Goal: Task Accomplishment & Management: Manage account settings

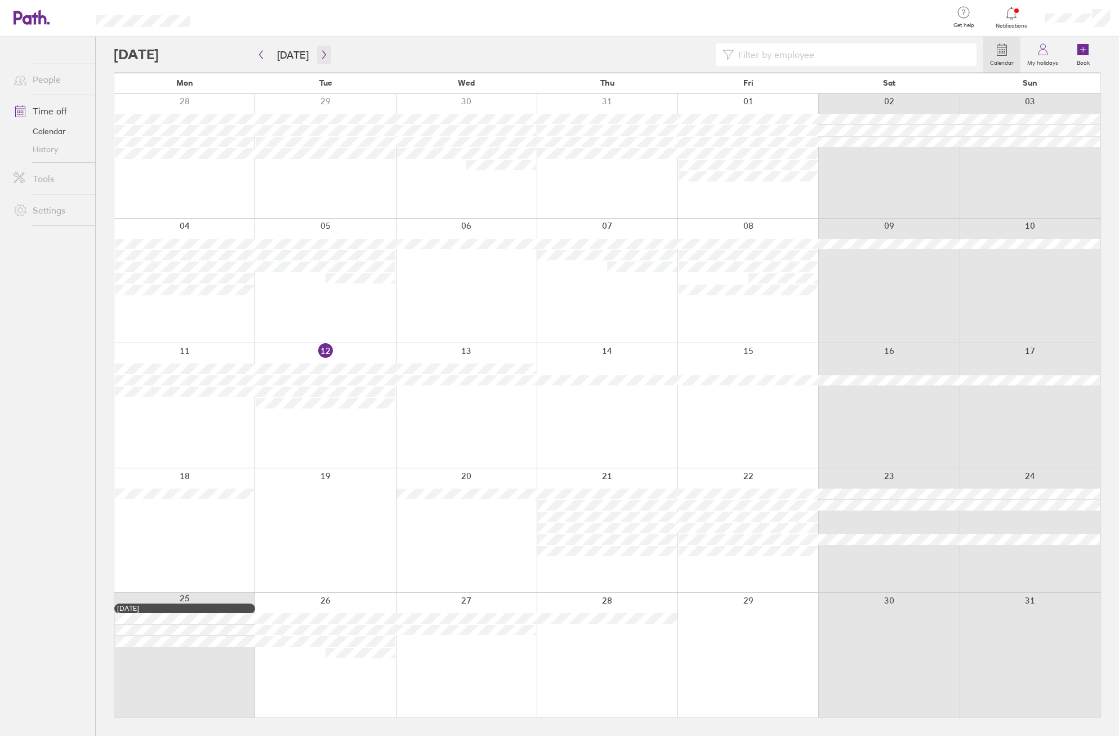
click at [326, 54] on button "button" at bounding box center [324, 55] width 14 height 19
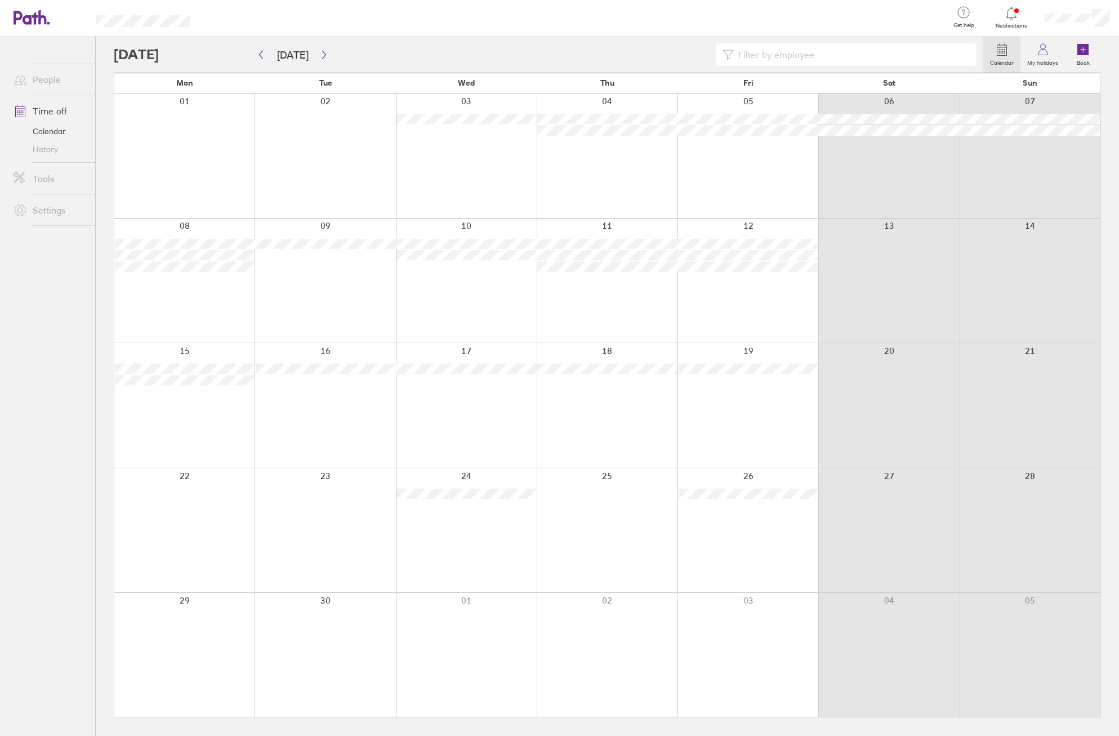
click at [331, 58] on div at bounding box center [549, 54] width 870 height 23
click at [320, 52] on icon "button" at bounding box center [324, 54] width 8 height 9
click at [323, 52] on icon "button" at bounding box center [324, 54] width 8 height 9
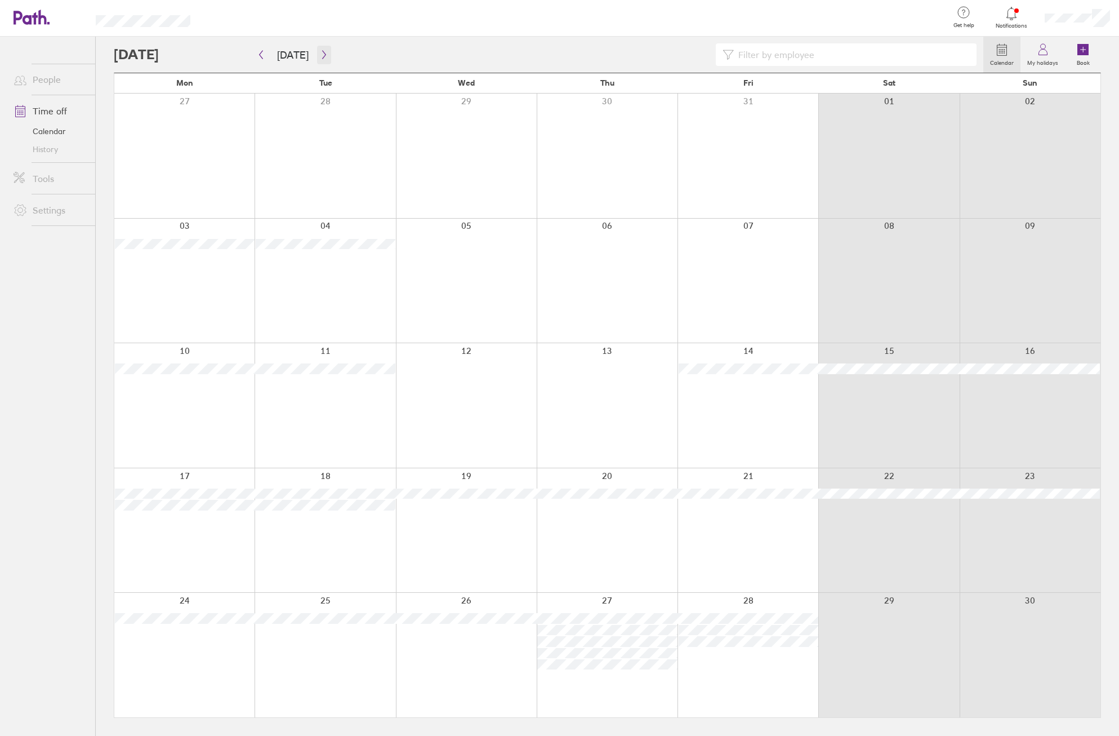
click at [326, 57] on button "button" at bounding box center [324, 55] width 14 height 19
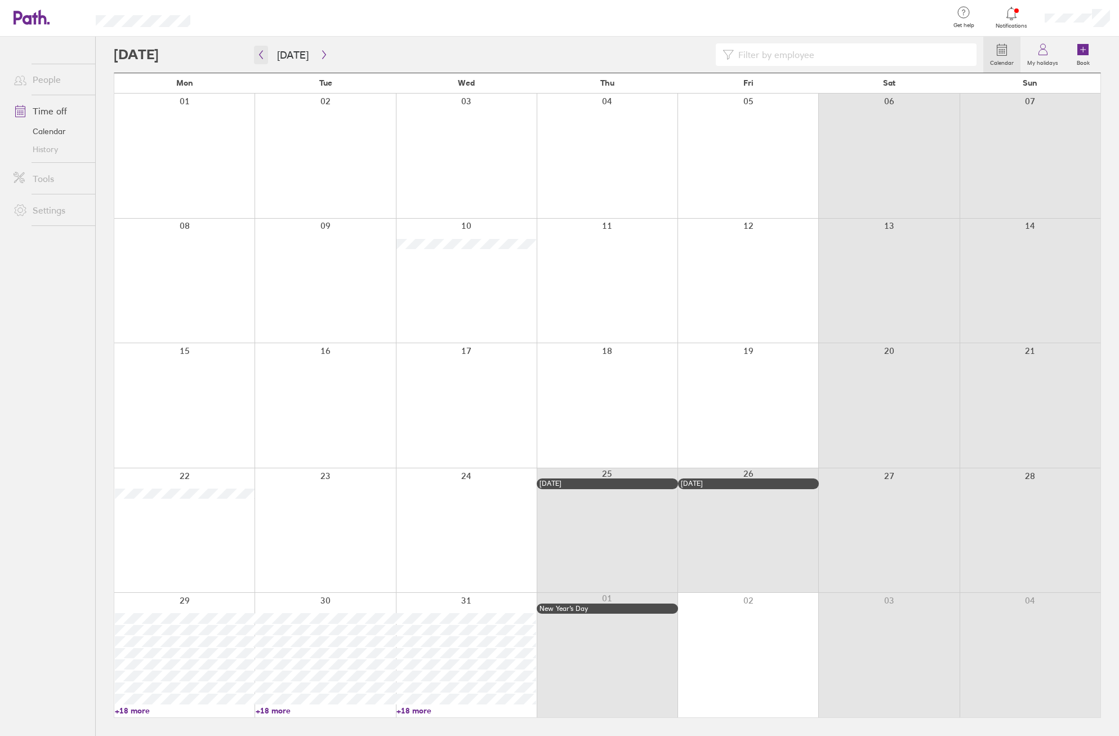
click at [266, 54] on button "button" at bounding box center [261, 55] width 14 height 19
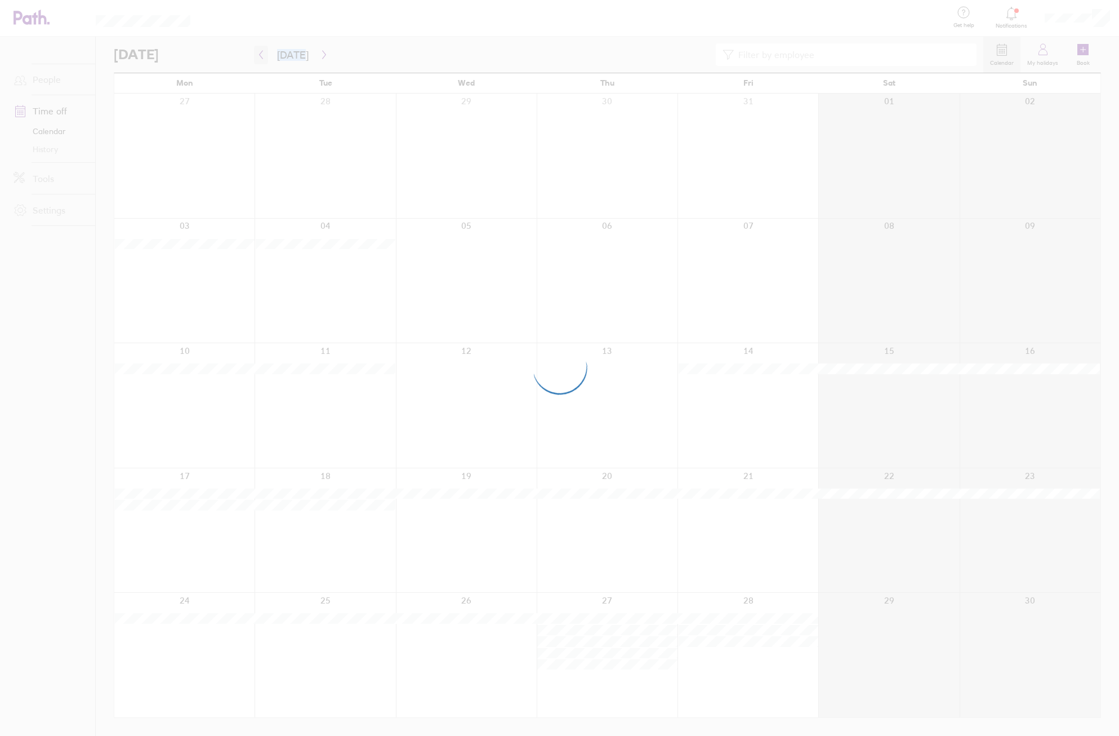
click at [266, 54] on div at bounding box center [559, 368] width 1119 height 736
click at [346, 139] on div at bounding box center [559, 368] width 1119 height 736
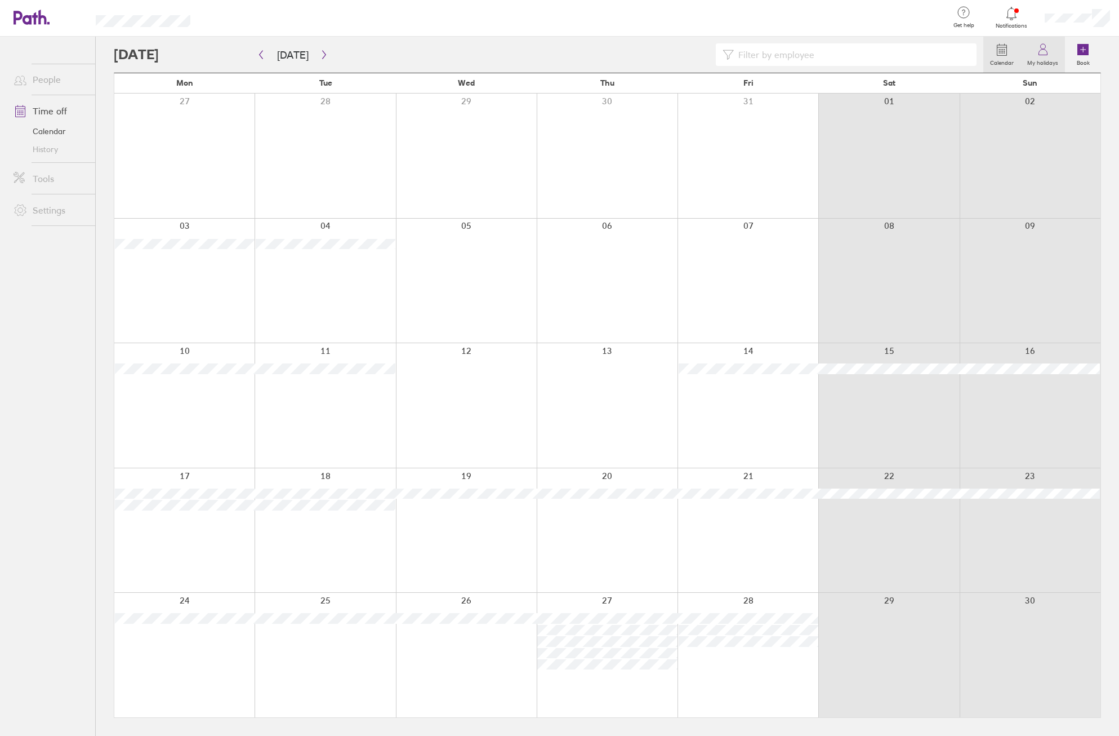
click at [1050, 60] on label "My holidays" at bounding box center [1043, 61] width 44 height 10
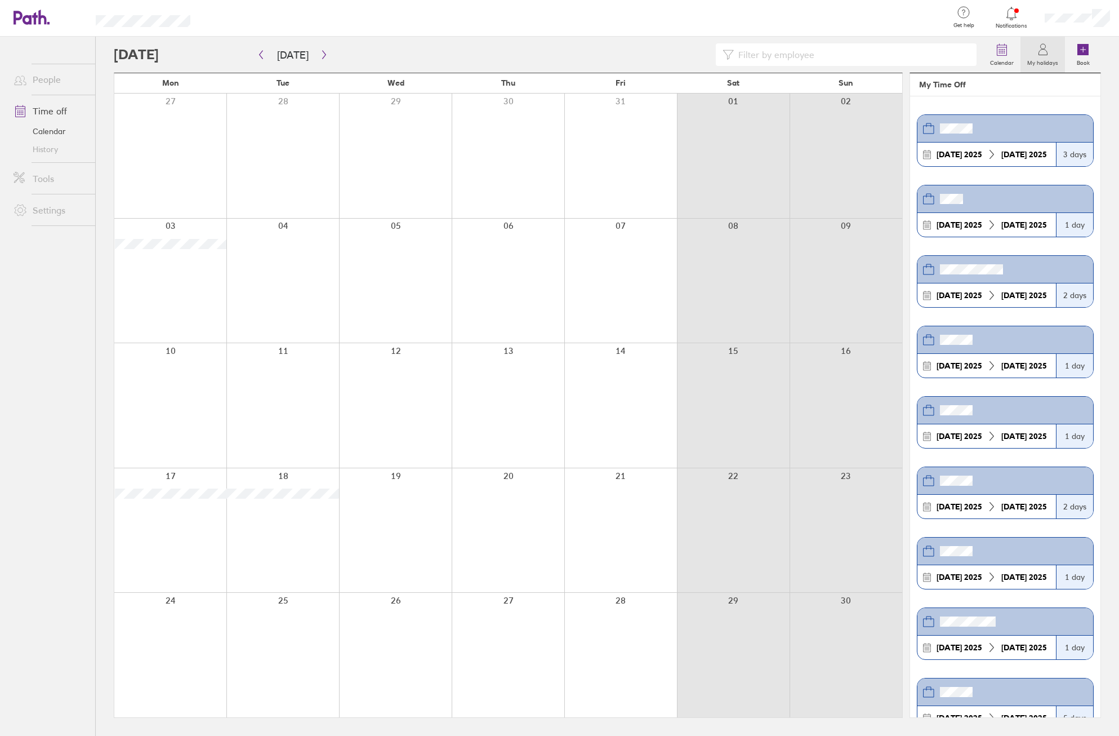
click at [38, 127] on link "Calendar" at bounding box center [50, 131] width 91 height 18
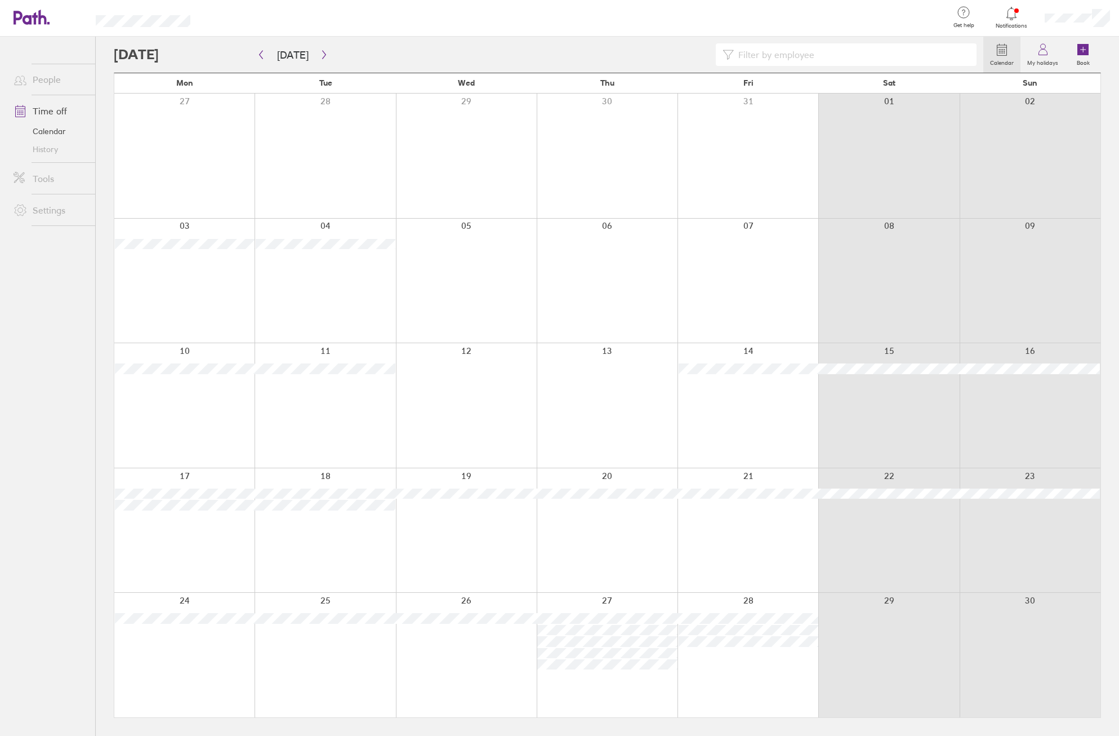
click at [43, 109] on link "Time off" at bounding box center [50, 111] width 91 height 23
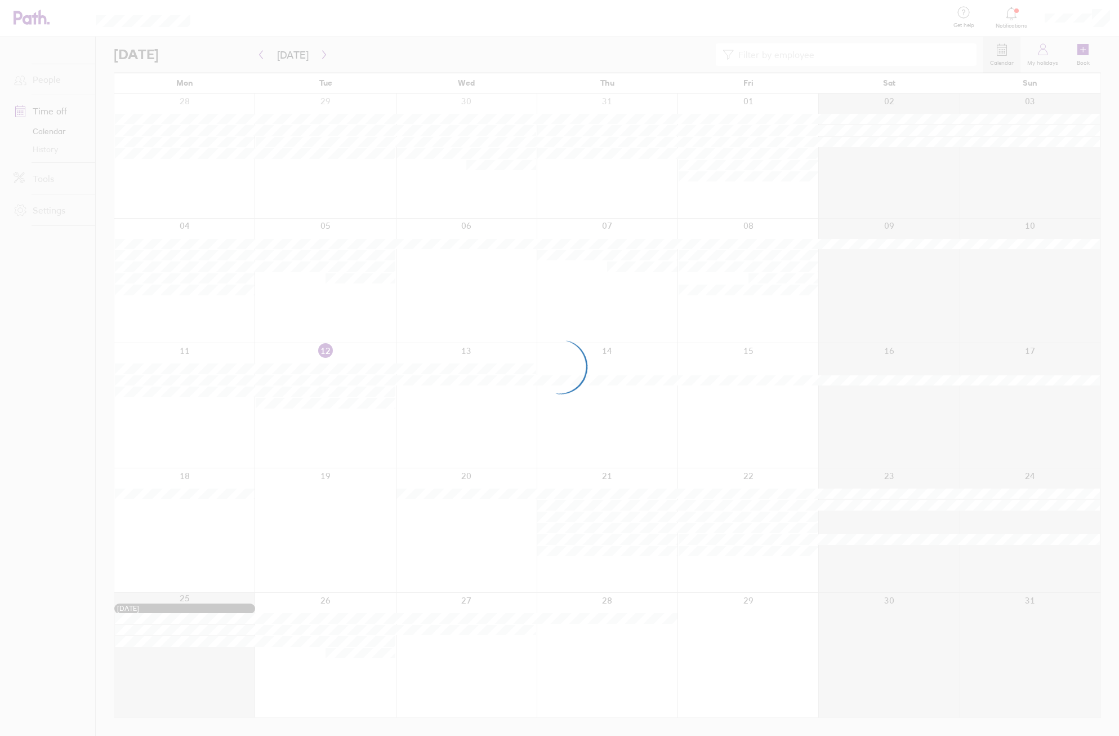
click at [1101, 21] on div at bounding box center [559, 368] width 1119 height 736
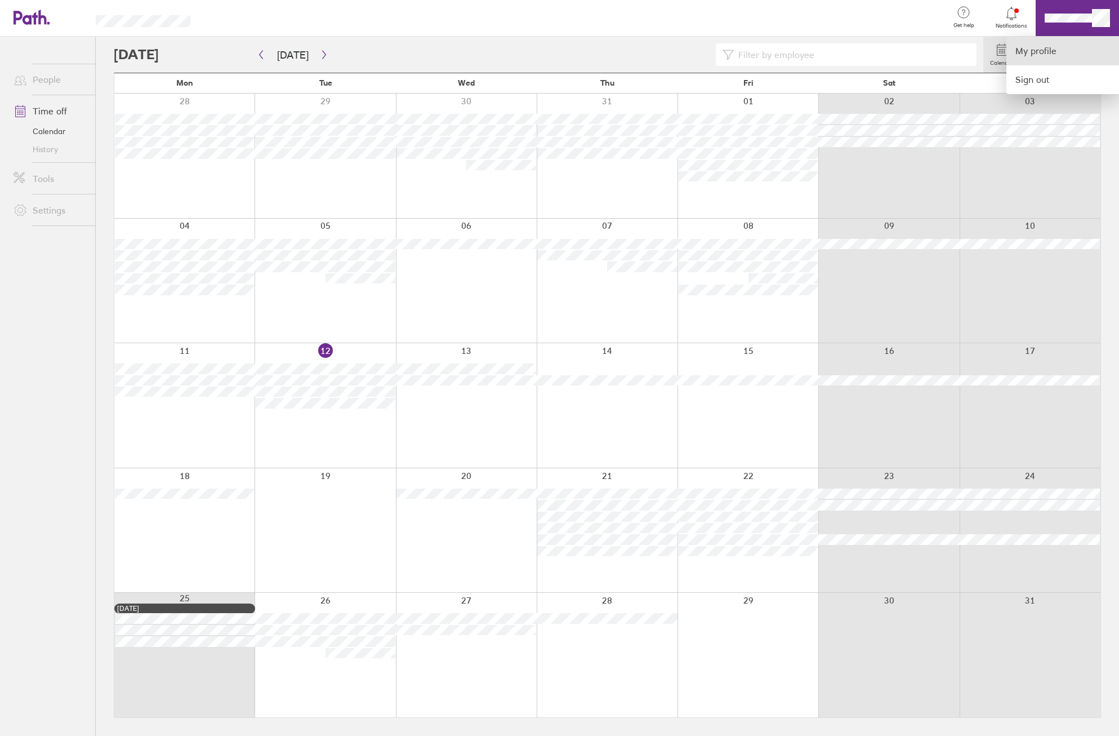
click at [1044, 50] on link "My profile" at bounding box center [1063, 51] width 113 height 29
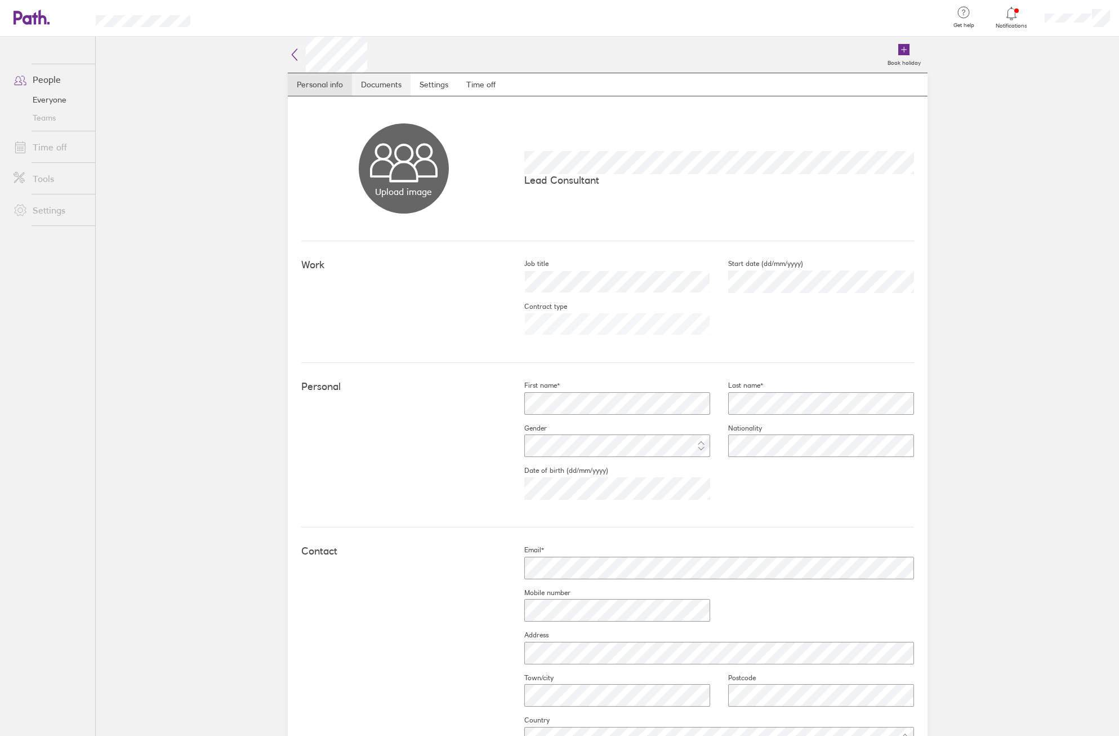
click at [375, 75] on link "Documents" at bounding box center [381, 84] width 59 height 23
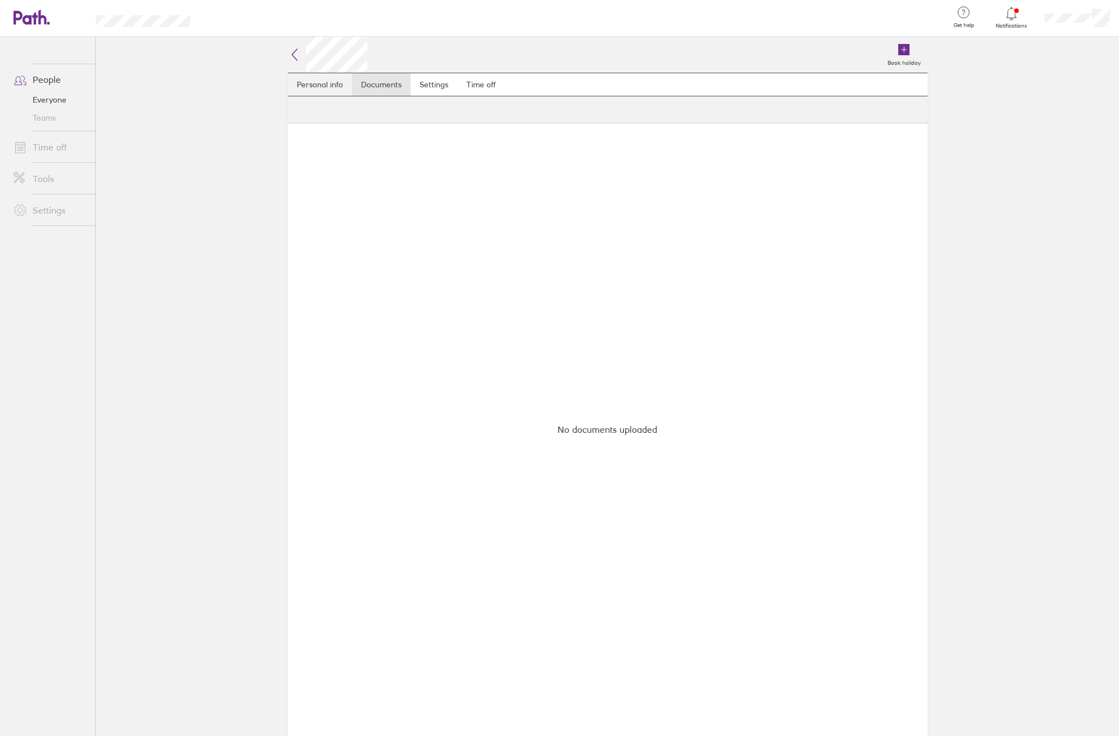
click at [326, 82] on link "Personal info" at bounding box center [320, 84] width 64 height 23
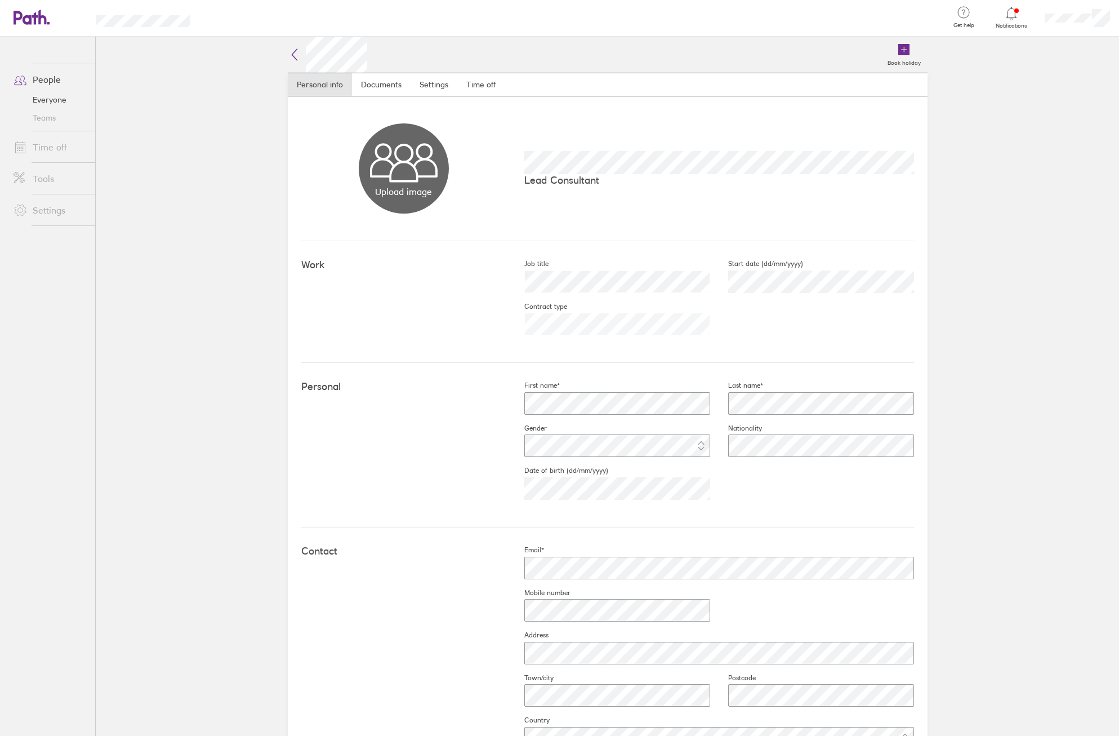
click at [44, 153] on link "Time off" at bounding box center [50, 147] width 91 height 23
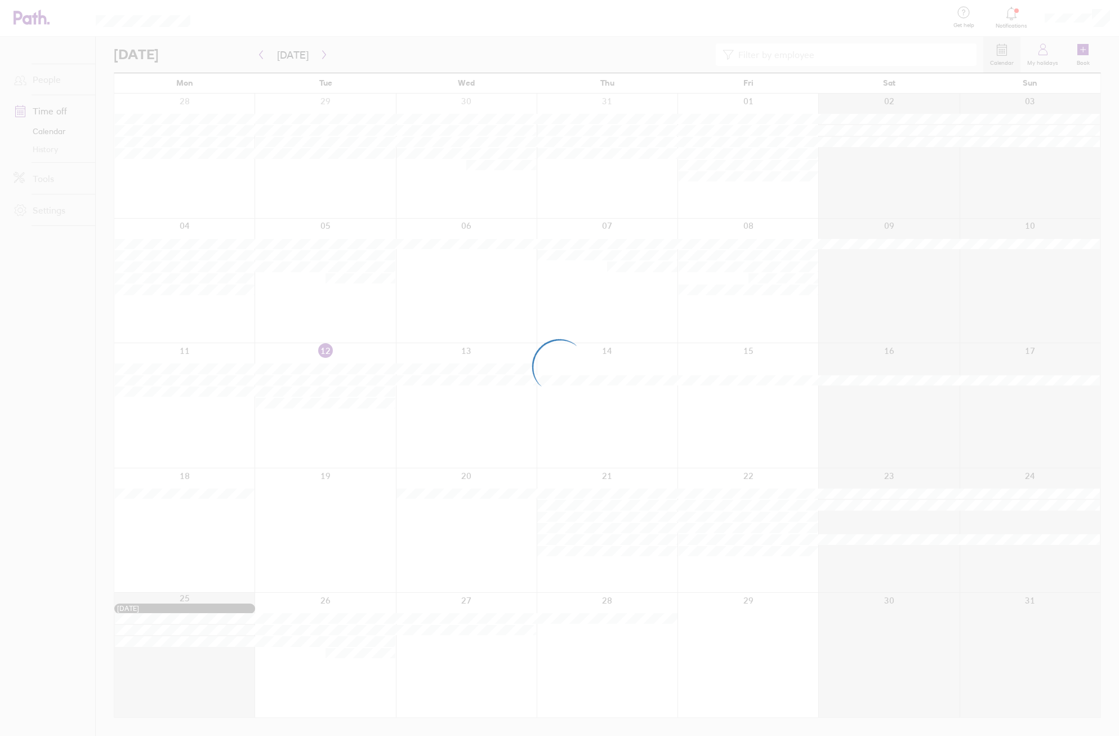
click at [54, 79] on div at bounding box center [559, 368] width 1119 height 736
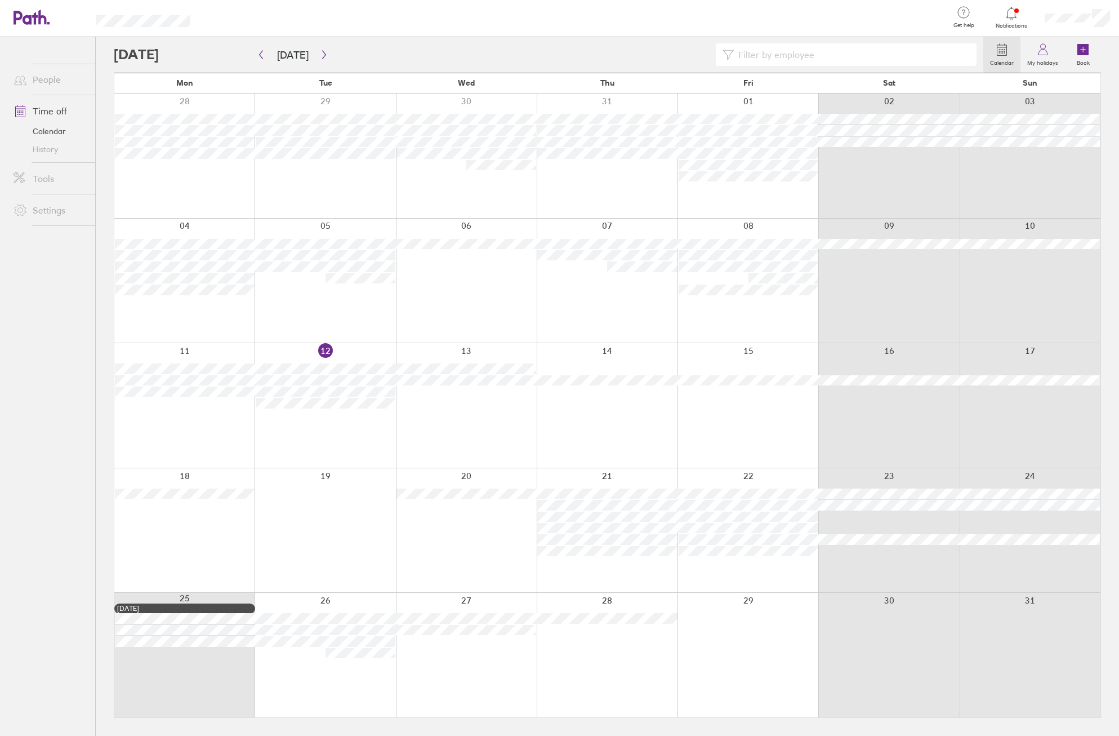
click at [1075, 11] on div at bounding box center [1077, 18] width 83 height 36
click at [1059, 50] on link "My profile" at bounding box center [1063, 51] width 113 height 29
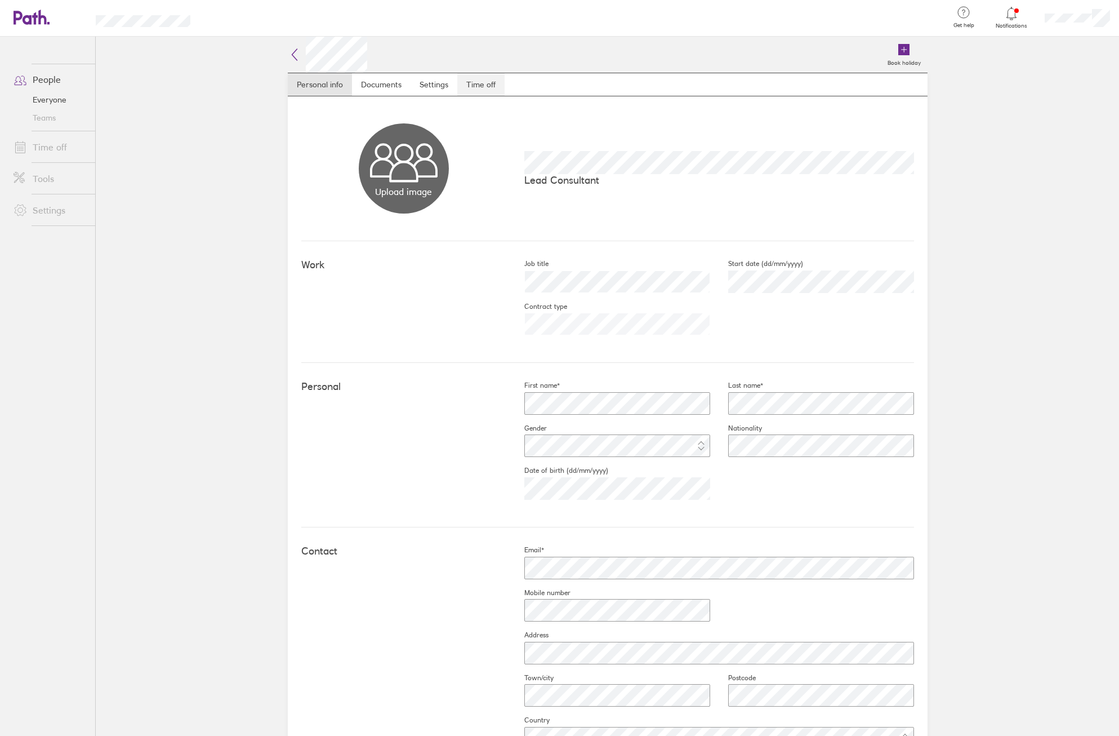
click at [485, 90] on link "Time off" at bounding box center [480, 84] width 47 height 23
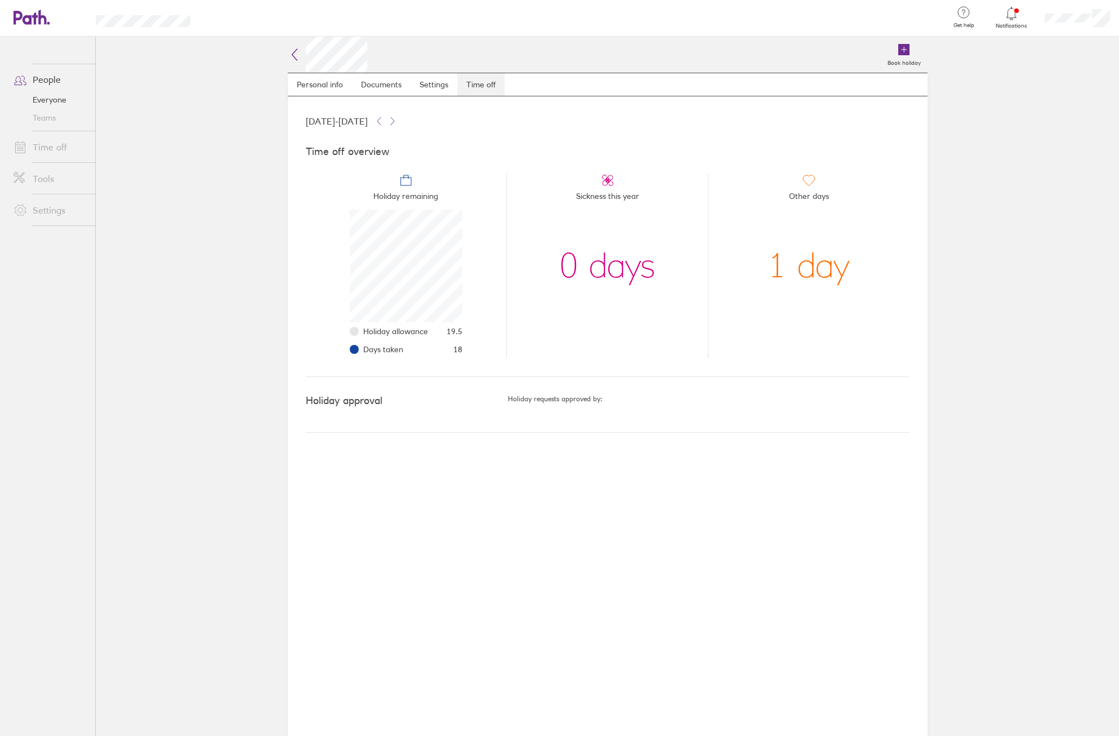
scroll to position [113, 113]
click at [397, 119] on icon at bounding box center [392, 121] width 9 height 9
click at [384, 118] on icon at bounding box center [379, 121] width 9 height 9
click at [397, 123] on icon at bounding box center [392, 121] width 9 height 9
click at [384, 123] on icon at bounding box center [379, 121] width 9 height 9
